Goal: Information Seeking & Learning: Learn about a topic

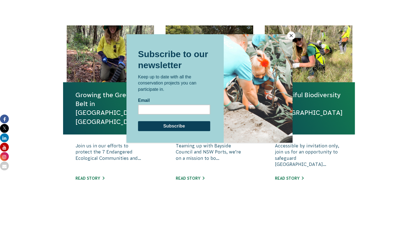
scroll to position [193, 0]
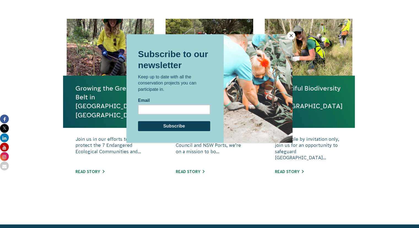
click at [292, 34] on button "Close" at bounding box center [291, 35] width 8 height 8
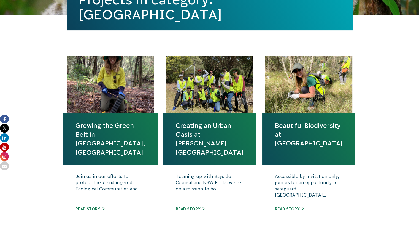
scroll to position [165, 0]
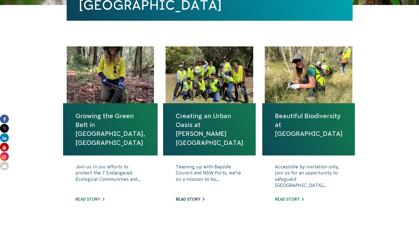
click at [189, 198] on link "Read story" at bounding box center [190, 199] width 29 height 4
click at [197, 195] on div "Teaming up with Bayside Council and NSW Ports, we’re on a mission to bo... Read…" at bounding box center [209, 186] width 93 height 63
click at [198, 198] on link "Read story" at bounding box center [190, 199] width 29 height 4
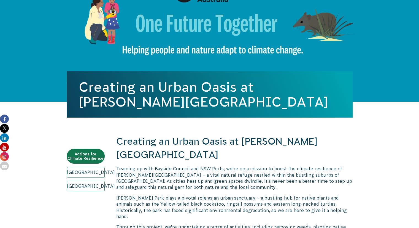
scroll to position [55, 0]
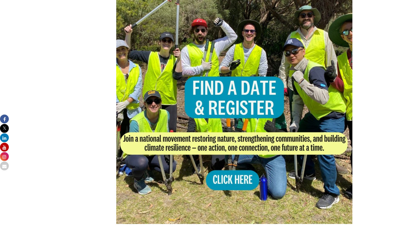
scroll to position [386, 0]
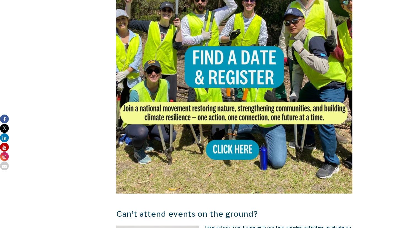
click at [245, 138] on img at bounding box center [234, 75] width 237 height 237
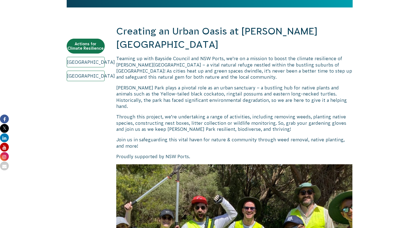
scroll to position [83, 0]
